Goal: Find specific page/section: Find specific page/section

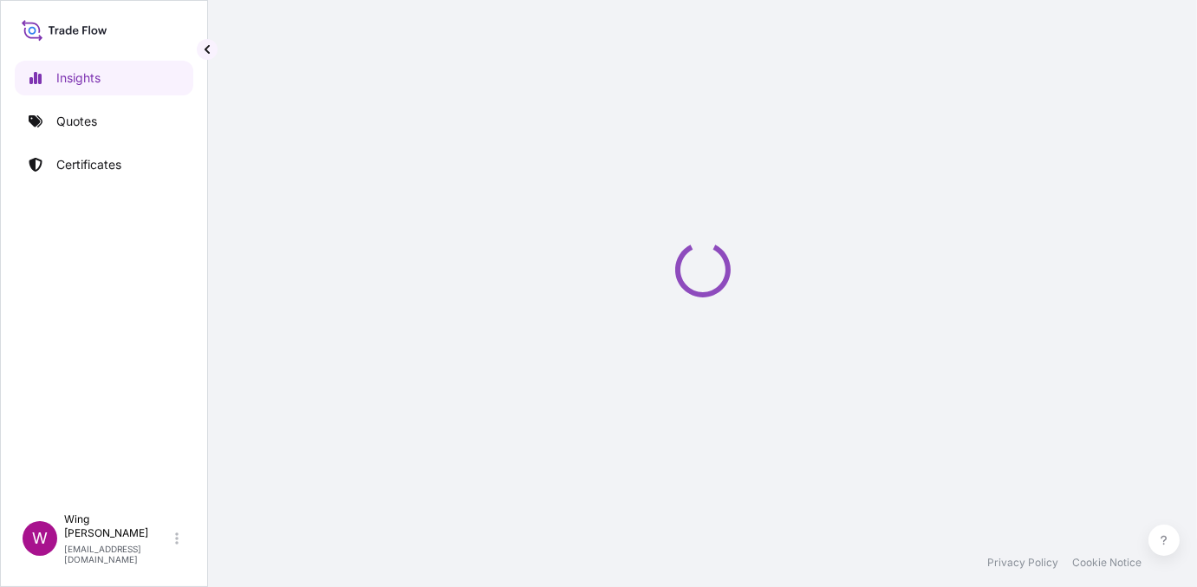
select select "2025"
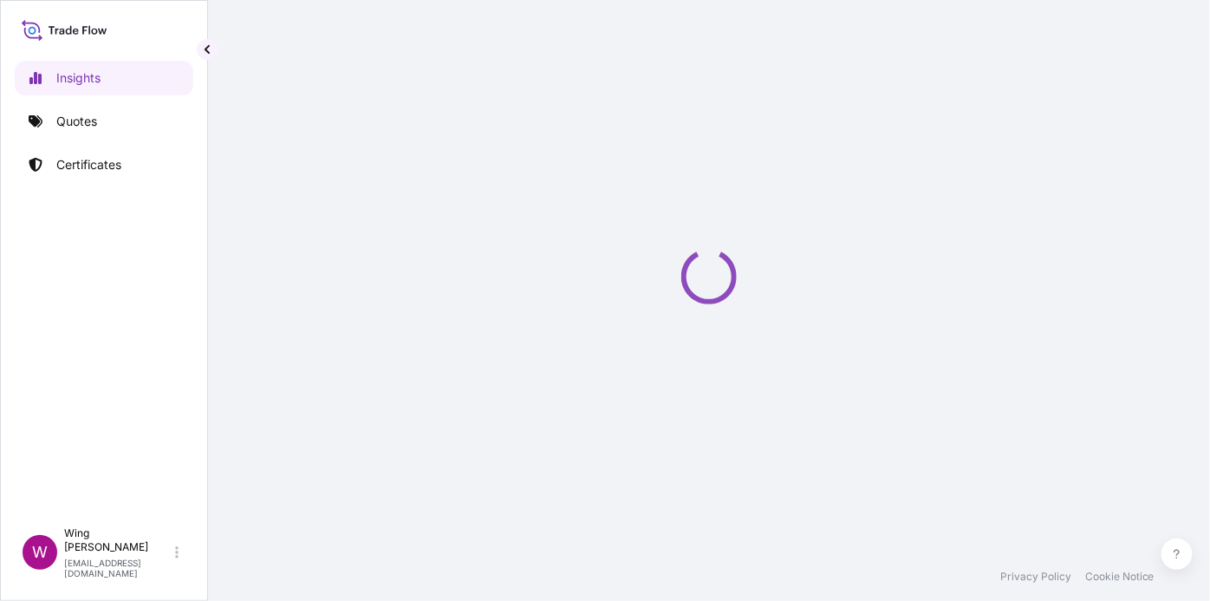
select select "2025"
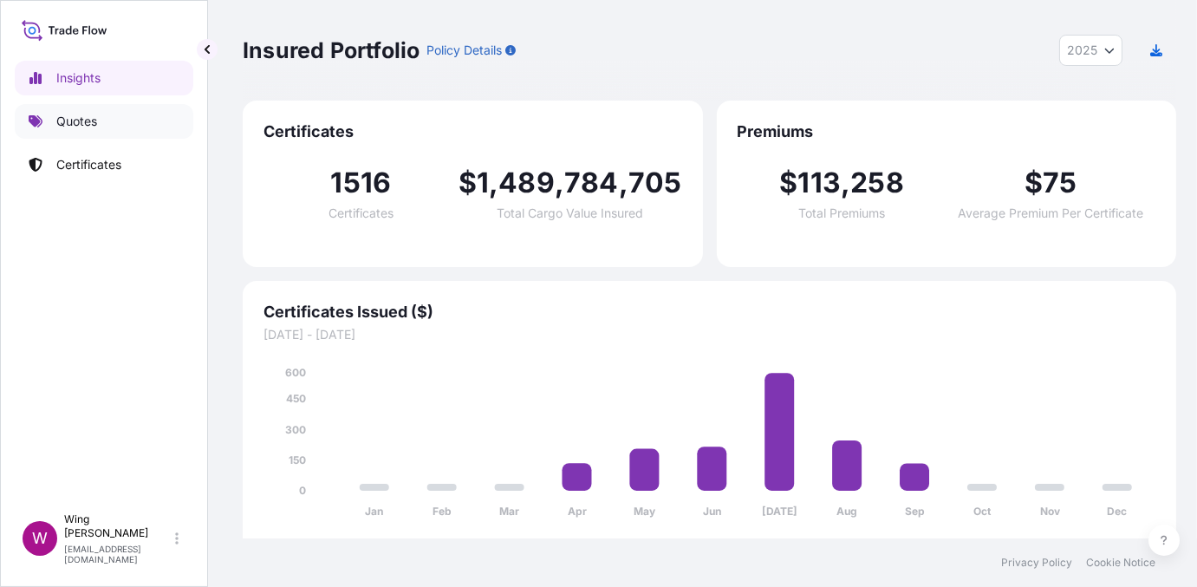
click at [74, 120] on p "Quotes" at bounding box center [76, 121] width 41 height 17
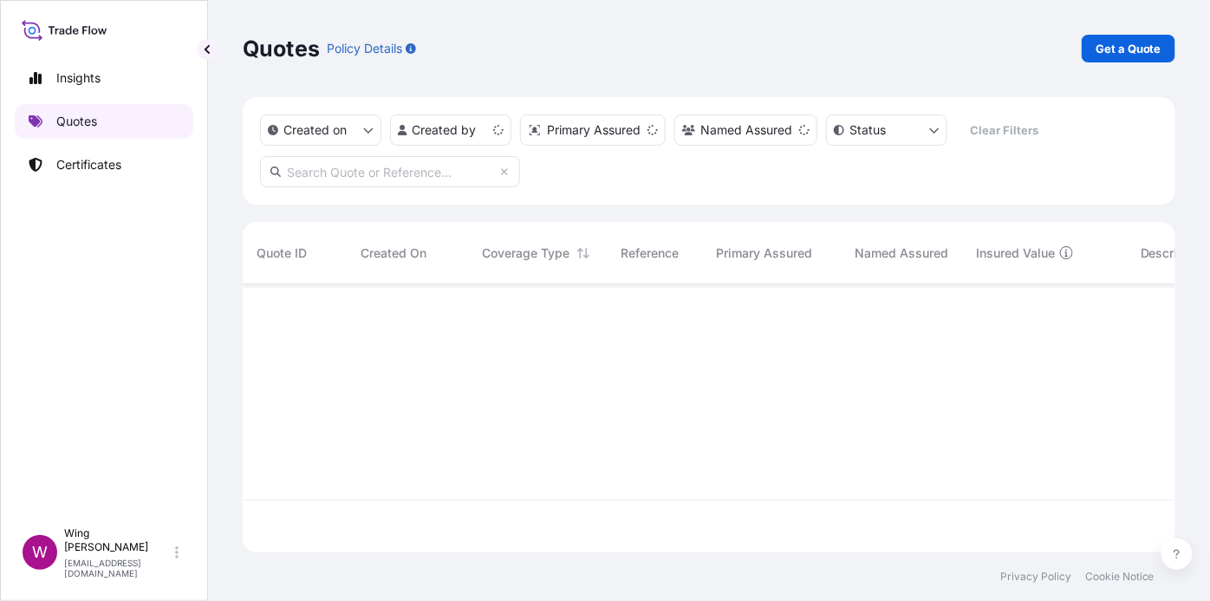
scroll to position [264, 919]
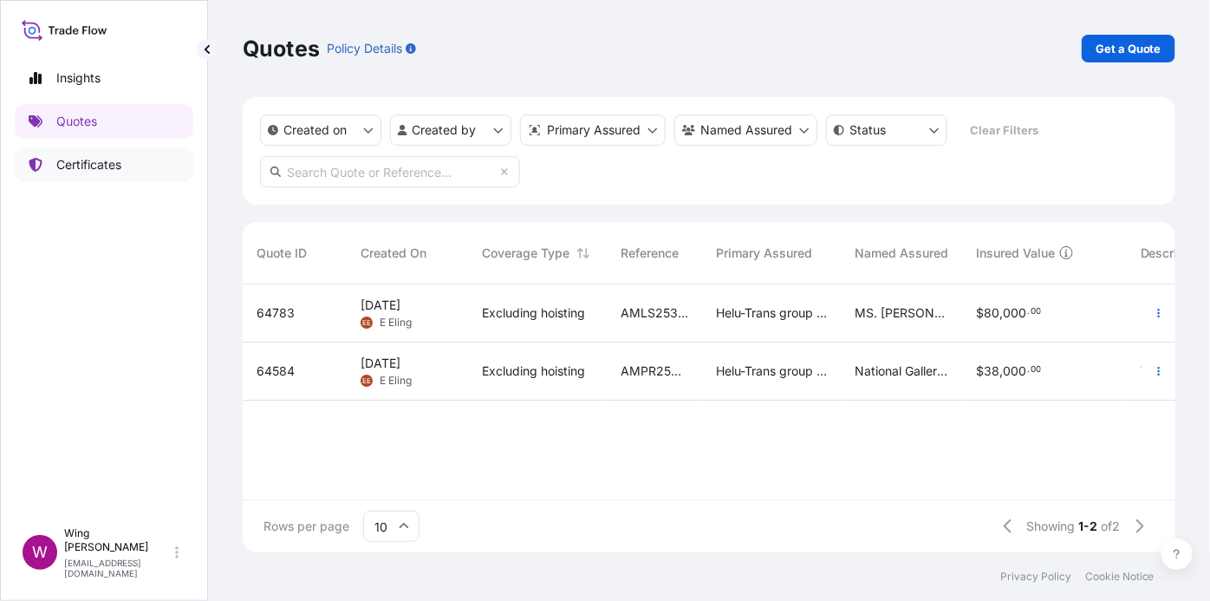
click at [104, 163] on p "Certificates" at bounding box center [88, 164] width 65 height 17
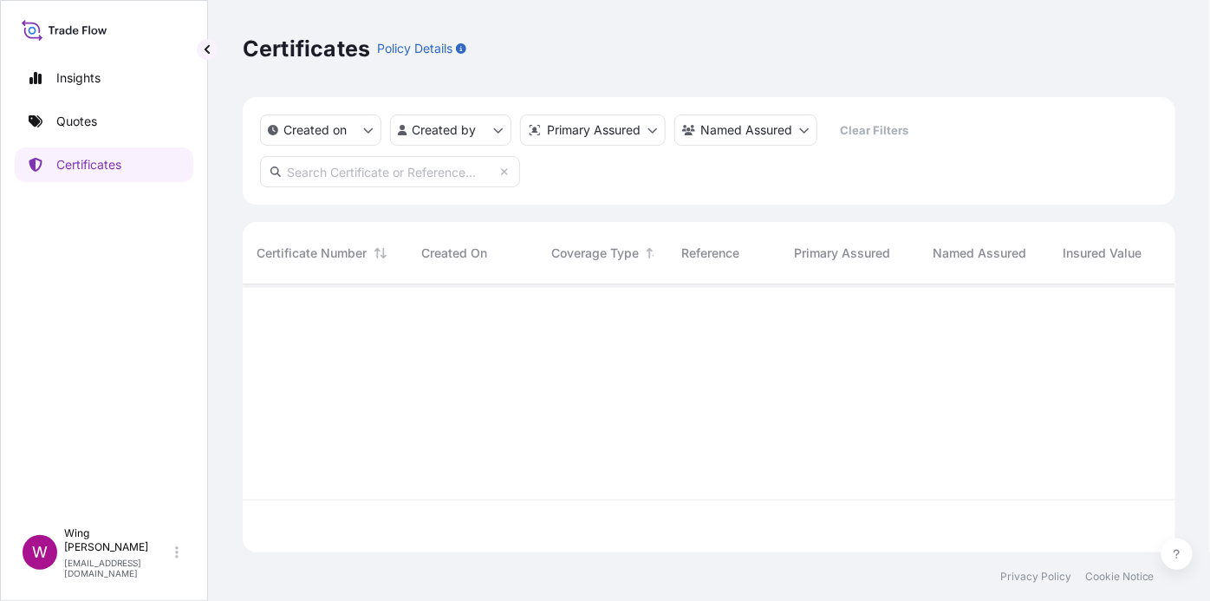
scroll to position [264, 919]
